Goal: Task Accomplishment & Management: Manage account settings

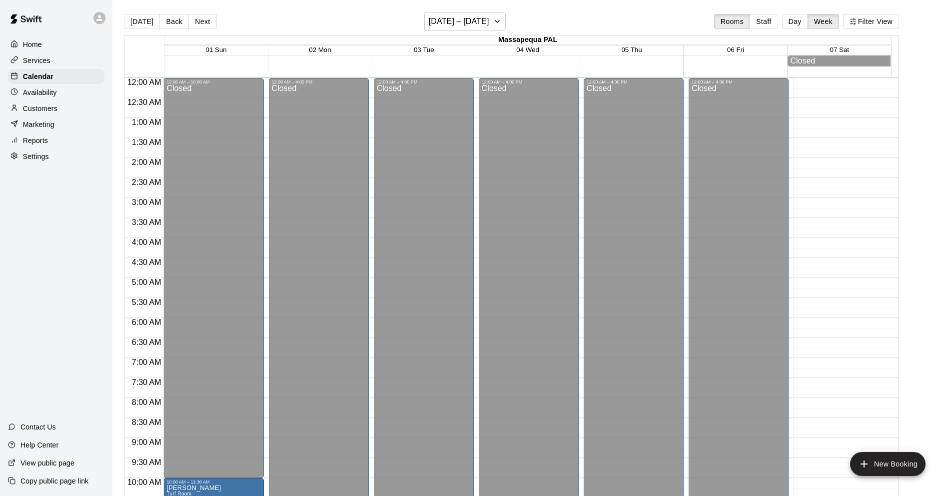
scroll to position [494, 0]
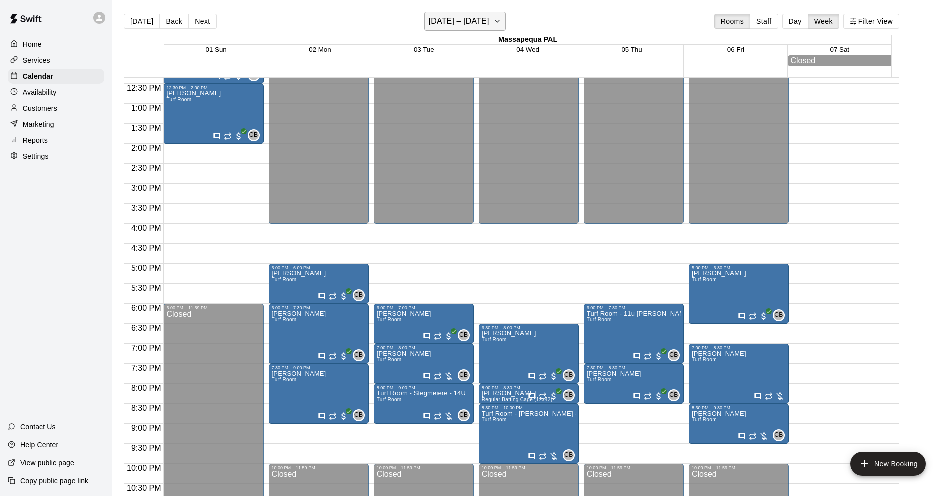
click at [458, 18] on h6 "[DATE] – [DATE]" at bounding box center [459, 21] width 60 height 14
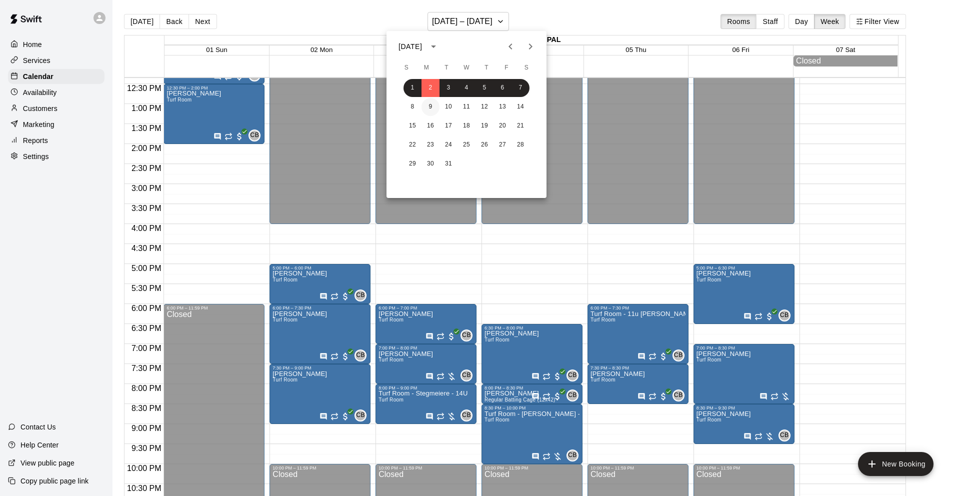
click at [432, 106] on button "9" at bounding box center [430, 107] width 18 height 18
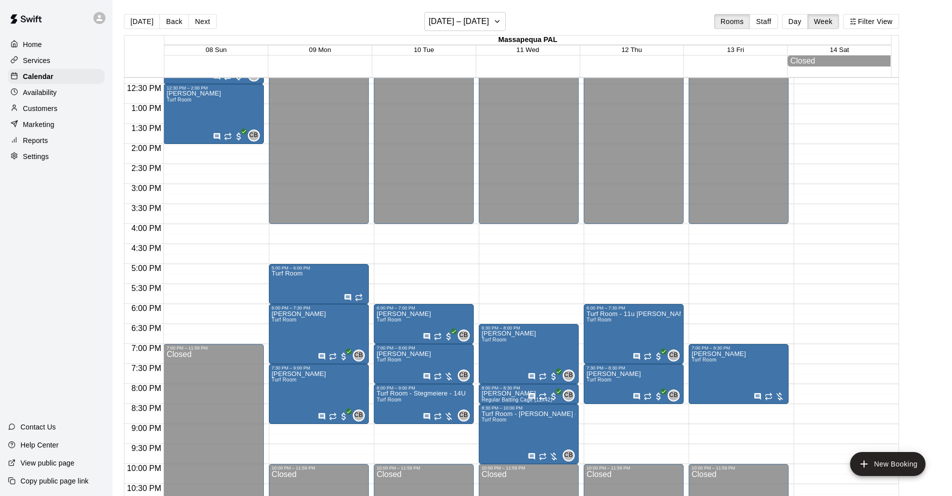
click at [43, 106] on p "Customers" at bounding box center [40, 108] width 34 height 10
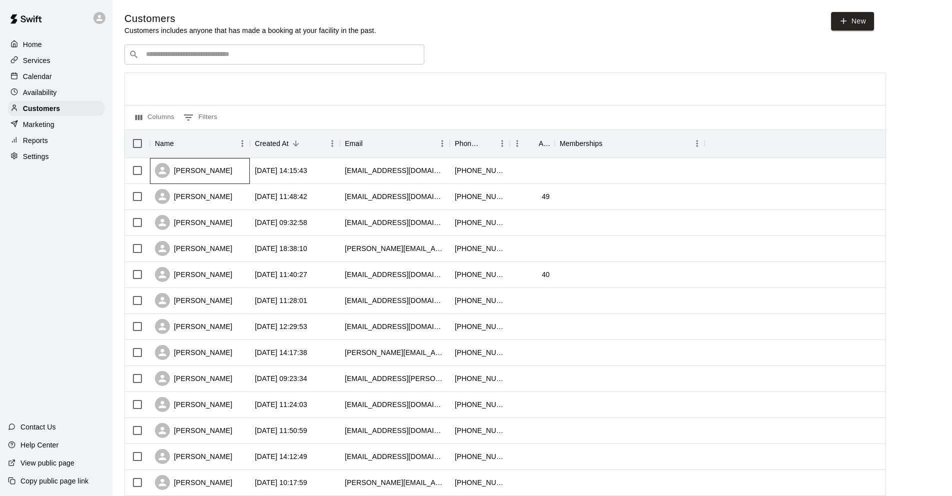
click at [195, 170] on div "[PERSON_NAME]" at bounding box center [193, 170] width 77 height 15
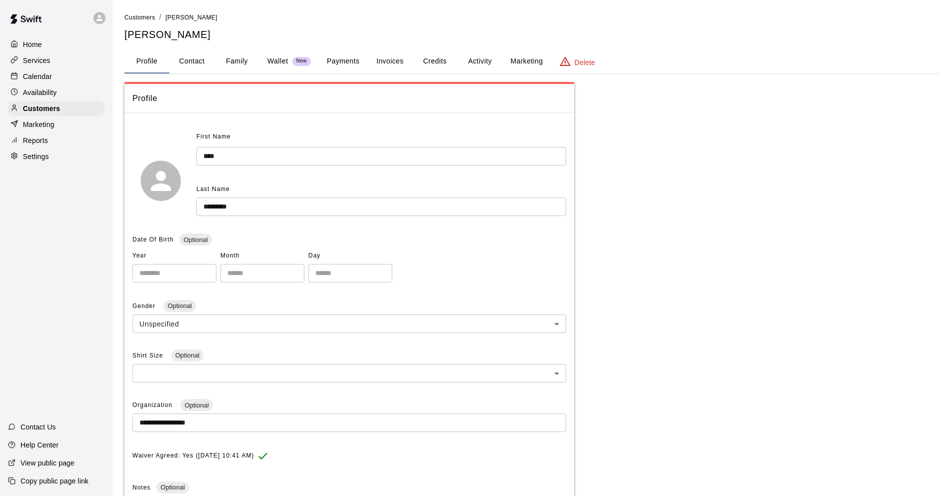
click at [342, 61] on button "Payments" at bounding box center [343, 61] width 48 height 24
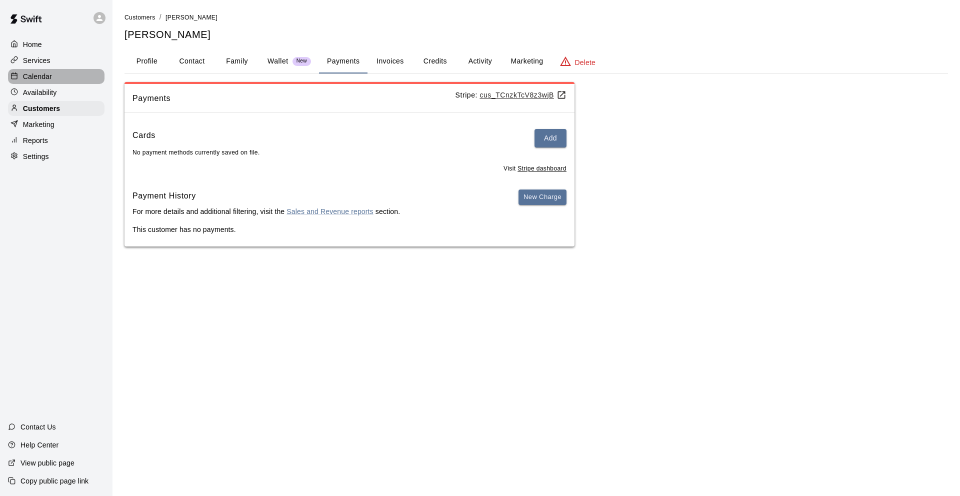
click at [32, 73] on p "Calendar" at bounding box center [37, 76] width 29 height 10
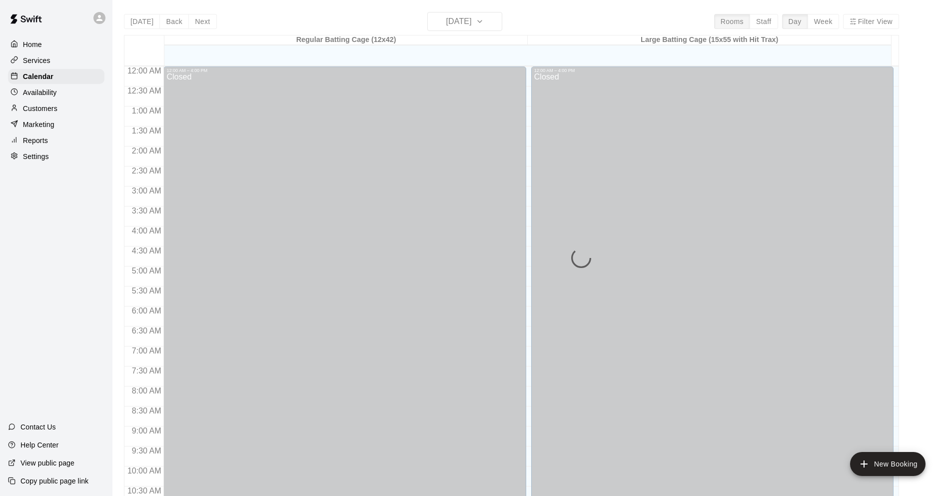
scroll to position [489, 0]
